Goal: Find specific page/section: Find specific page/section

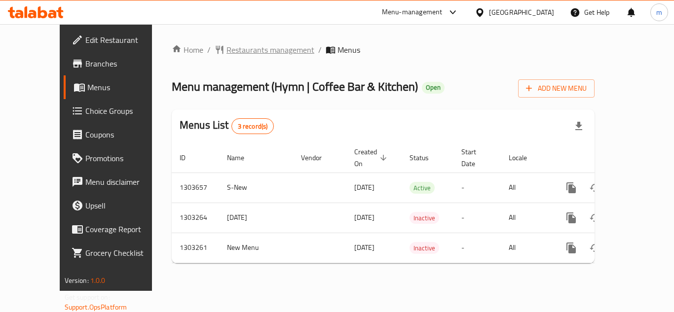
click at [239, 49] on span "Restaurants management" at bounding box center [271, 50] width 88 height 12
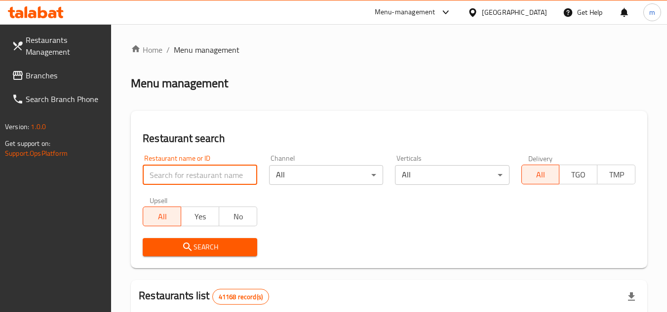
paste input "702708"
type input "702708"
click at [196, 252] on span "Search" at bounding box center [200, 247] width 98 height 12
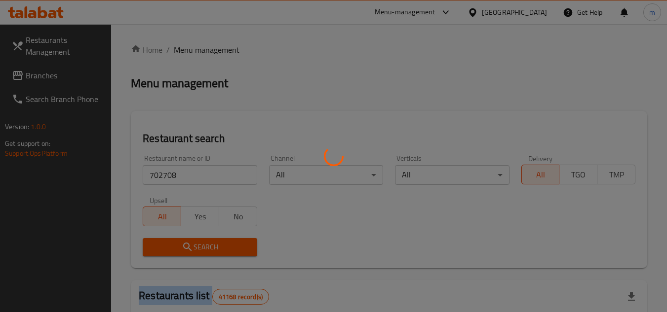
click at [196, 252] on div at bounding box center [333, 156] width 667 height 312
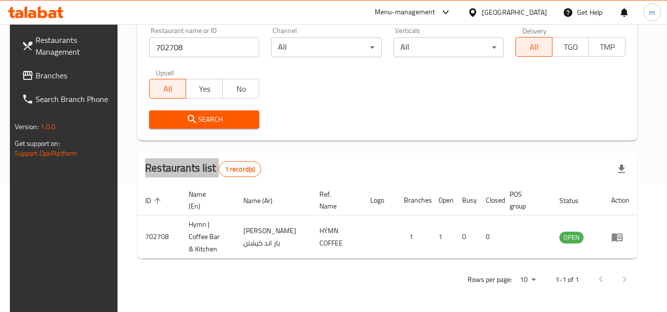
scroll to position [119, 0]
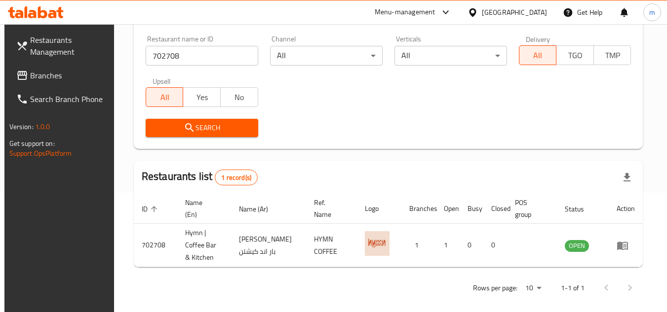
click at [521, 19] on div "[GEOGRAPHIC_DATA]" at bounding box center [507, 12] width 95 height 24
click at [521, 12] on div "[GEOGRAPHIC_DATA]" at bounding box center [514, 12] width 65 height 11
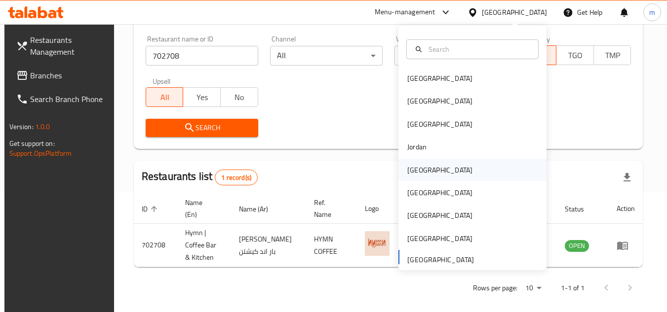
click at [458, 169] on div "[GEOGRAPHIC_DATA]" at bounding box center [472, 170] width 148 height 23
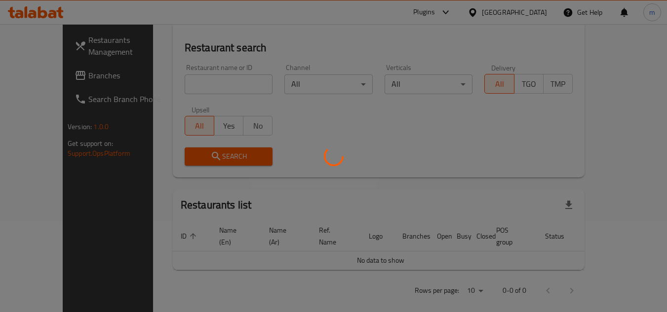
scroll to position [119, 0]
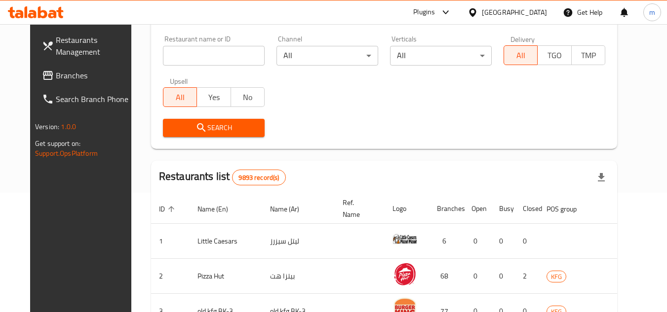
click at [80, 80] on span "Branches" at bounding box center [95, 76] width 78 height 12
